Goal: Transaction & Acquisition: Purchase product/service

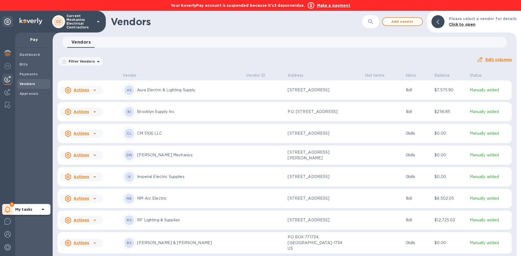
click at [6, 209] on icon at bounding box center [7, 209] width 5 height 7
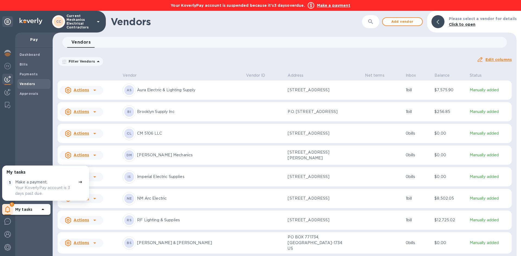
click at [33, 190] on p "Your KoverlyPay account is 3 days past due." at bounding box center [45, 190] width 61 height 11
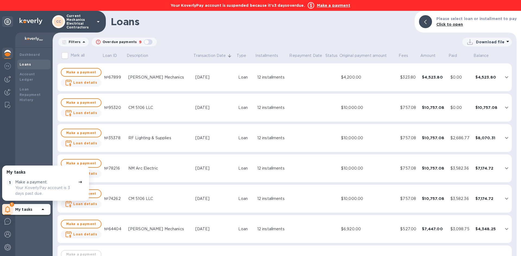
click at [64, 185] on p "Your KoverlyPay account is 3 days past due." at bounding box center [45, 190] width 61 height 11
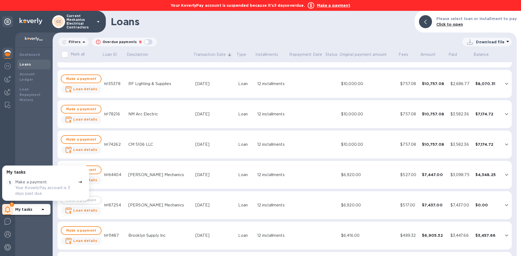
scroll to position [113, 0]
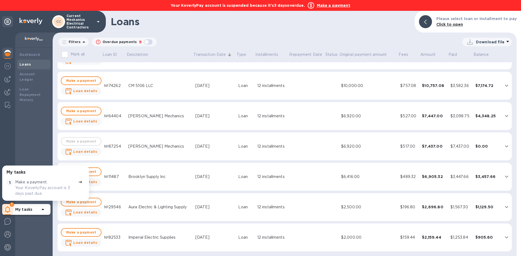
click at [78, 182] on icon at bounding box center [80, 182] width 4 height 4
click at [24, 185] on p "Your KoverlyPay account is 3 days past due." at bounding box center [45, 190] width 61 height 11
click at [30, 209] on b "My tasks" at bounding box center [23, 209] width 17 height 4
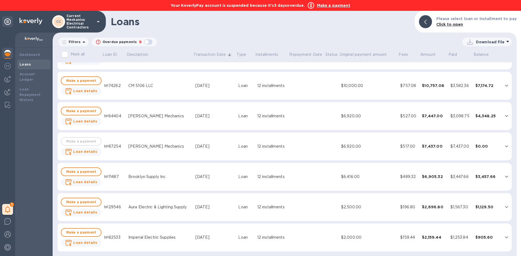
click at [38, 67] on div "Loans" at bounding box center [34, 64] width 29 height 5
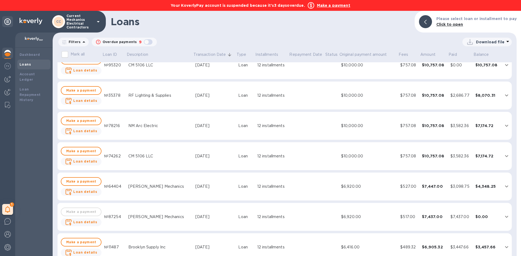
scroll to position [0, 0]
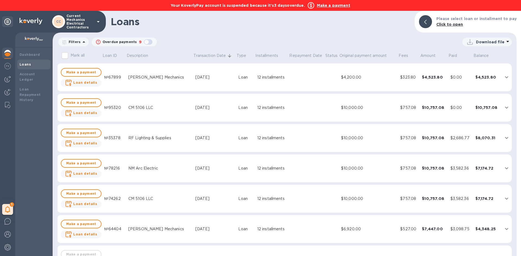
click at [69, 55] on input "Mark all" at bounding box center [64, 55] width 11 height 11
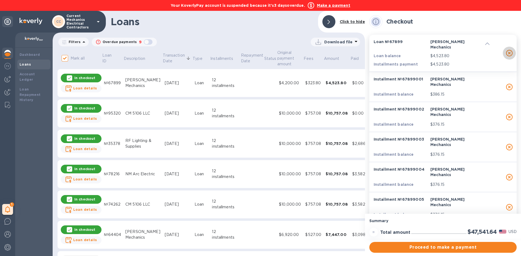
click at [508, 50] on icon "button" at bounding box center [509, 53] width 7 height 7
checkbox input "false"
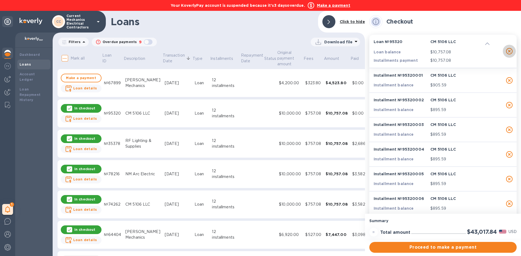
click at [508, 50] on icon "button" at bounding box center [509, 51] width 7 height 7
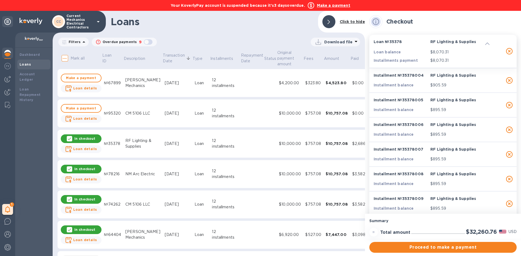
click at [508, 50] on icon "button" at bounding box center [509, 51] width 7 height 7
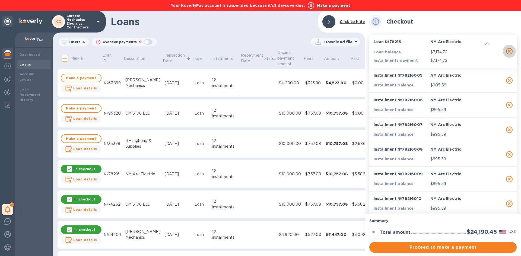
click at [508, 50] on icon "button" at bounding box center [509, 51] width 7 height 7
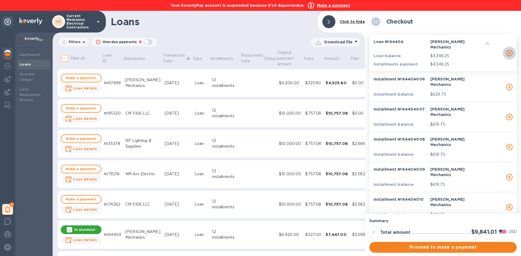
click at [508, 50] on icon "button" at bounding box center [509, 53] width 7 height 7
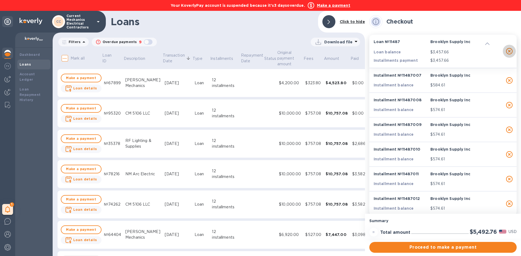
click at [508, 50] on icon "button" at bounding box center [509, 51] width 7 height 7
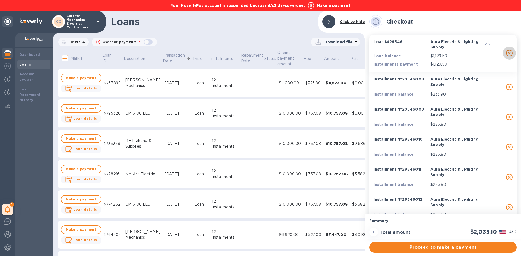
click at [508, 50] on icon "button" at bounding box center [509, 53] width 7 height 7
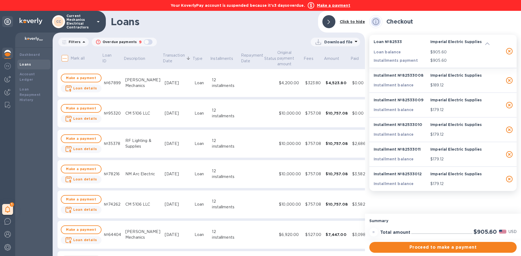
click at [508, 50] on icon "button" at bounding box center [509, 51] width 7 height 7
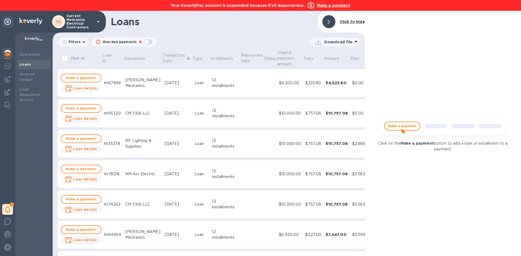
click at [402, 126] on img at bounding box center [442, 128] width 135 height 27
click at [401, 126] on img at bounding box center [442, 128] width 135 height 27
click at [415, 125] on img at bounding box center [442, 128] width 135 height 27
click at [86, 78] on span "Make a payment" at bounding box center [81, 78] width 31 height 7
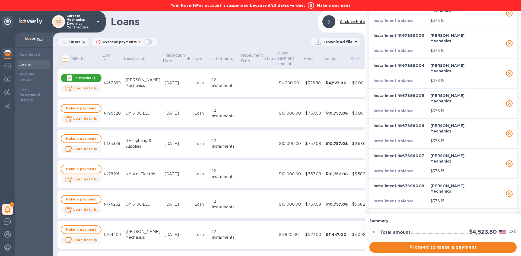
scroll to position [21, 0]
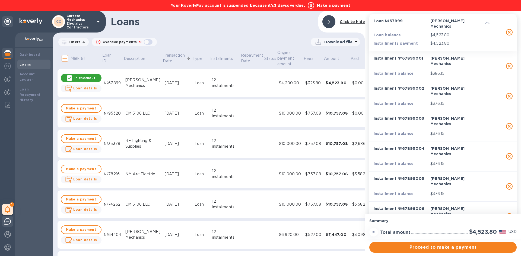
click at [8, 223] on img at bounding box center [7, 221] width 7 height 7
click at [298, 34] on div "Loans Click to hide Filters Overdue payments 9 Download file Mark all Loan ID D…" at bounding box center [209, 133] width 312 height 245
click at [277, 35] on div "Loans Click to hide Filters Overdue payments 9 Download file Mark all Loan ID D…" at bounding box center [209, 133] width 312 height 245
click at [325, 20] on div at bounding box center [328, 21] width 13 height 13
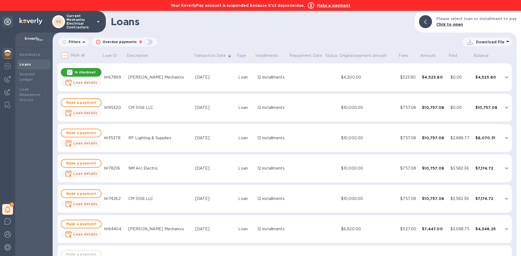
click at [85, 72] on p "In checkout" at bounding box center [85, 72] width 21 height 5
click at [86, 82] on b "Loan details" at bounding box center [85, 83] width 24 height 4
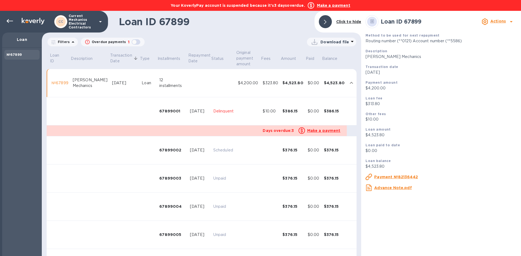
click at [314, 131] on u "Make a payment" at bounding box center [323, 131] width 33 height 4
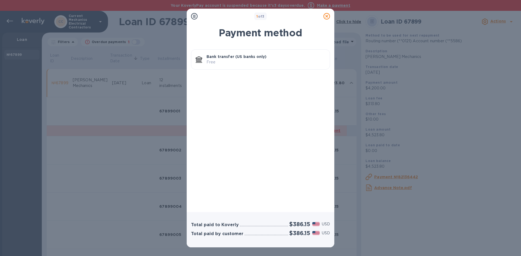
click at [259, 56] on p "Bank transfer (US banks only)" at bounding box center [265, 56] width 119 height 5
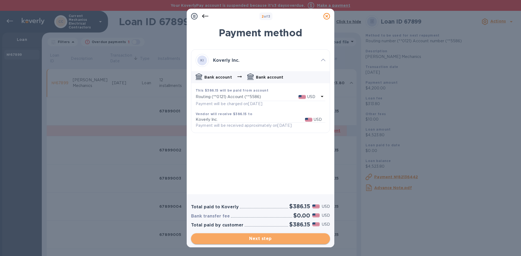
click at [283, 242] on button "Next step" at bounding box center [260, 239] width 139 height 11
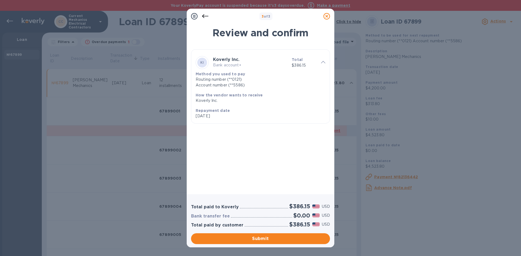
click at [324, 16] on icon at bounding box center [326, 16] width 7 height 7
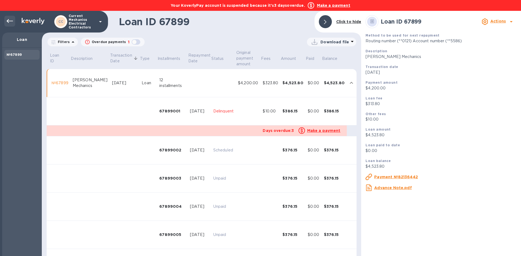
click at [4, 20] on div at bounding box center [9, 21] width 11 height 11
click at [8, 22] on icon at bounding box center [10, 21] width 7 height 4
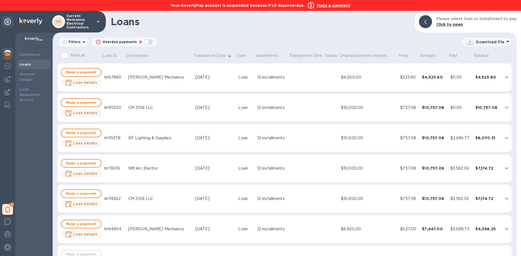
click at [322, 6] on b "Make a payment" at bounding box center [333, 5] width 33 height 4
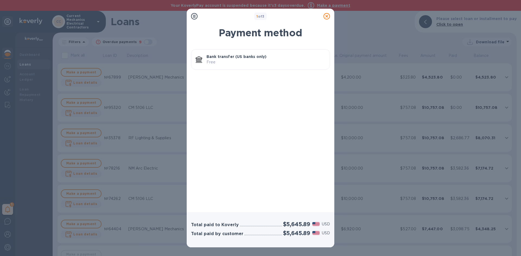
click at [267, 65] on p "Free" at bounding box center [265, 62] width 119 height 6
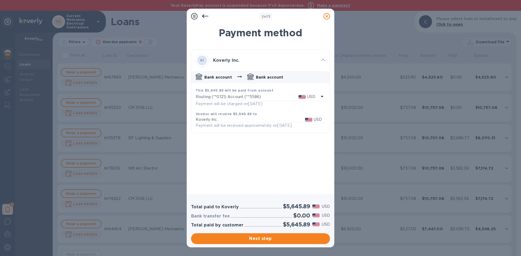
click at [324, 14] on icon at bounding box center [326, 16] width 7 height 7
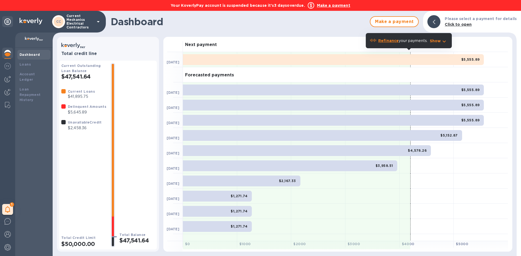
click at [336, 7] on b "Make a payment" at bounding box center [333, 5] width 33 height 4
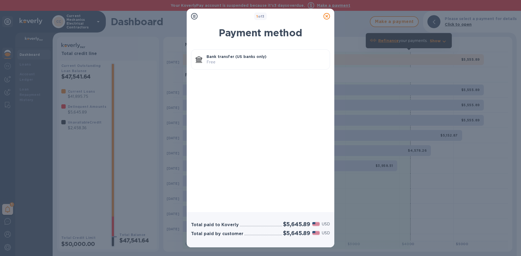
click at [295, 63] on p "Free" at bounding box center [265, 62] width 119 height 6
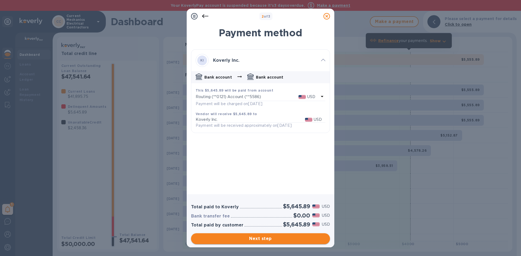
click at [303, 241] on span "Next step" at bounding box center [260, 239] width 130 height 7
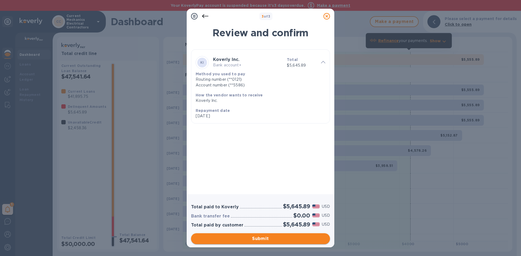
click at [303, 241] on span "Submit" at bounding box center [260, 239] width 130 height 7
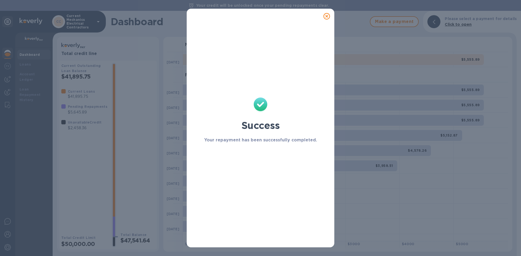
click at [326, 16] on icon at bounding box center [326, 16] width 7 height 7
